Goal: Find specific page/section: Find specific page/section

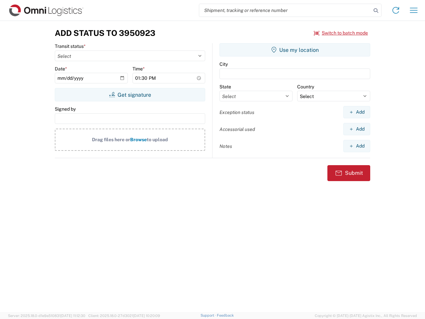
click at [285, 10] on input "search" at bounding box center [285, 10] width 172 height 13
click at [376, 11] on icon at bounding box center [375, 10] width 9 height 9
click at [396, 10] on icon at bounding box center [396, 10] width 11 height 11
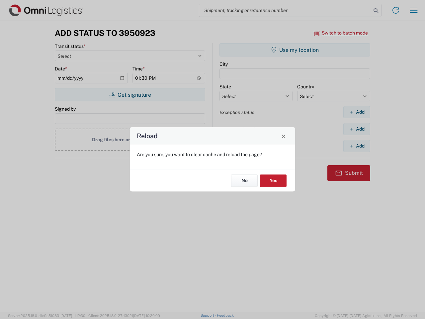
click at [414, 10] on div "Reload Are you sure, you want to clear cache and reload the page? No Yes" at bounding box center [212, 159] width 425 height 319
click at [341, 33] on div "Reload Are you sure, you want to clear cache and reload the page? No Yes" at bounding box center [212, 159] width 425 height 319
click at [130, 95] on div "Reload Are you sure, you want to clear cache and reload the page? No Yes" at bounding box center [212, 159] width 425 height 319
click at [295, 50] on div "Reload Are you sure, you want to clear cache and reload the page? No Yes" at bounding box center [212, 159] width 425 height 319
click at [357, 112] on div "Reload Are you sure, you want to clear cache and reload the page? No Yes" at bounding box center [212, 159] width 425 height 319
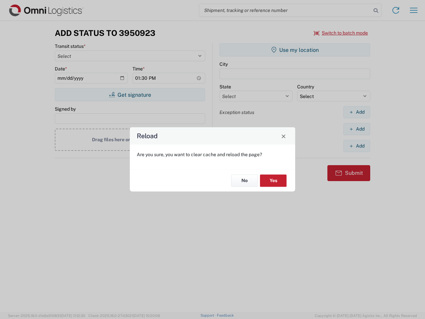
click at [357, 129] on div "Reload Are you sure, you want to clear cache and reload the page? No Yes" at bounding box center [212, 159] width 425 height 319
click at [357, 146] on div "Reload Are you sure, you want to clear cache and reload the page? No Yes" at bounding box center [212, 159] width 425 height 319
